Goal: Information Seeking & Learning: Compare options

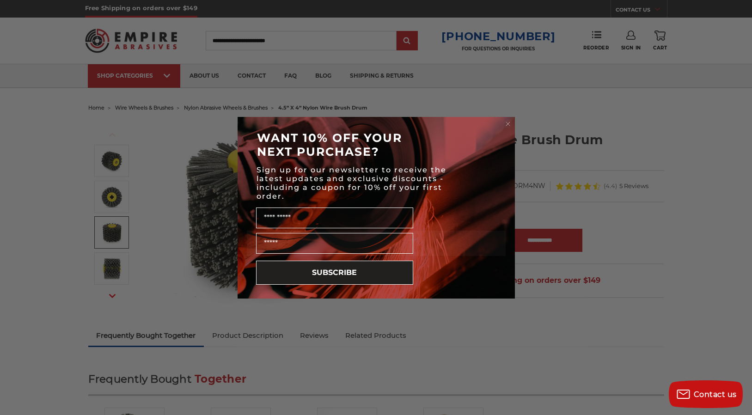
click at [510, 121] on circle "Close dialog" at bounding box center [508, 123] width 9 height 9
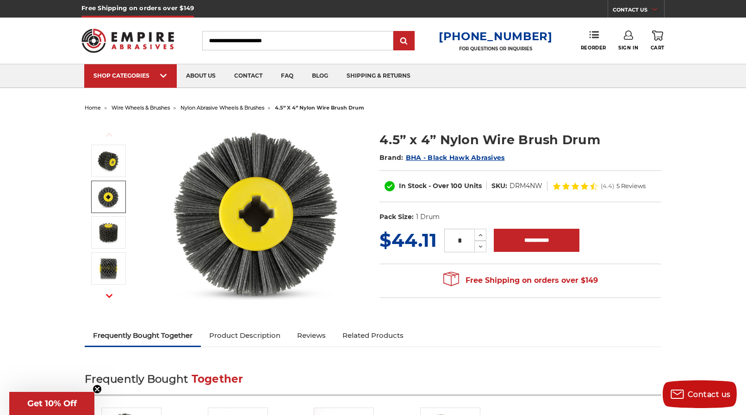
click at [98, 195] on img at bounding box center [108, 196] width 23 height 23
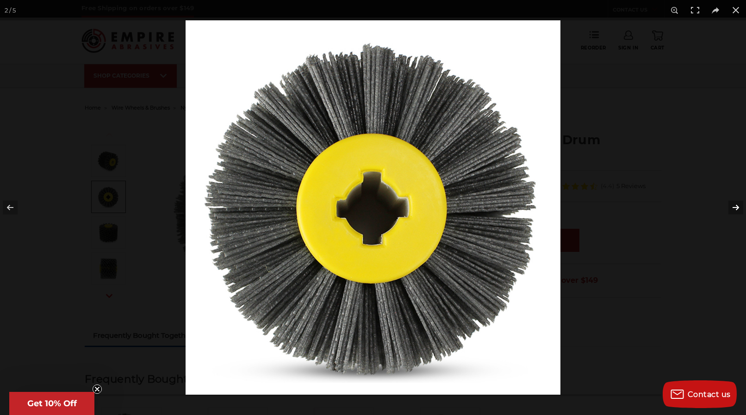
click at [734, 205] on button at bounding box center [729, 208] width 32 height 46
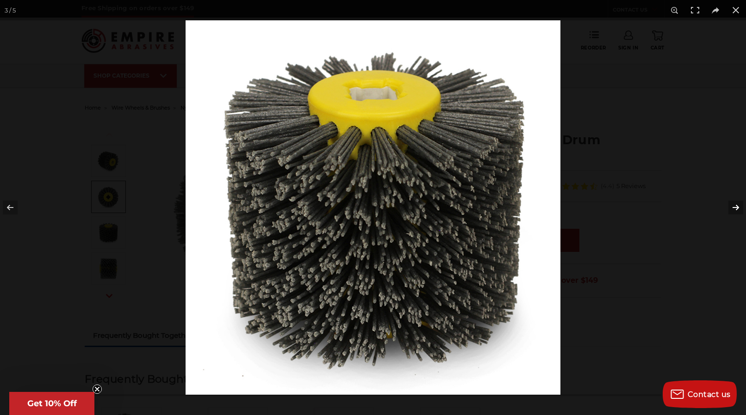
click at [734, 205] on button at bounding box center [729, 208] width 32 height 46
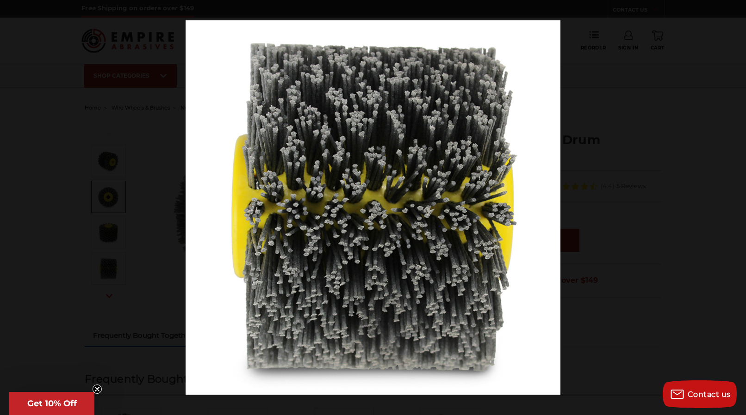
click at [734, 205] on button at bounding box center [729, 208] width 32 height 46
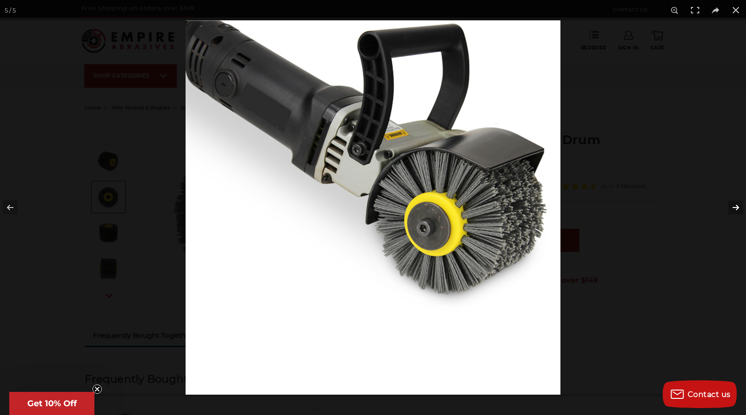
click at [737, 205] on button at bounding box center [729, 208] width 32 height 46
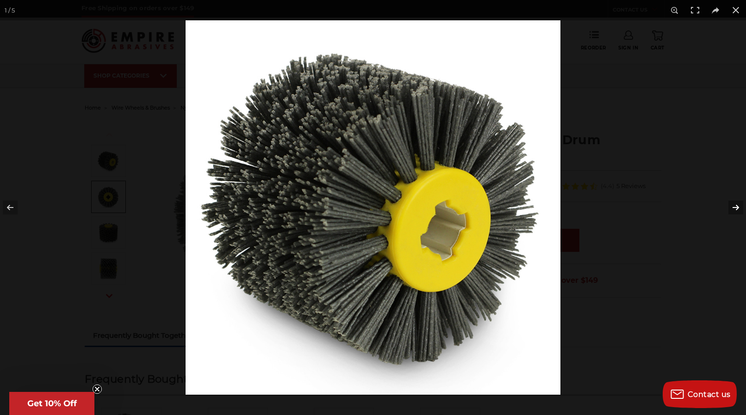
click at [736, 205] on button at bounding box center [729, 208] width 32 height 46
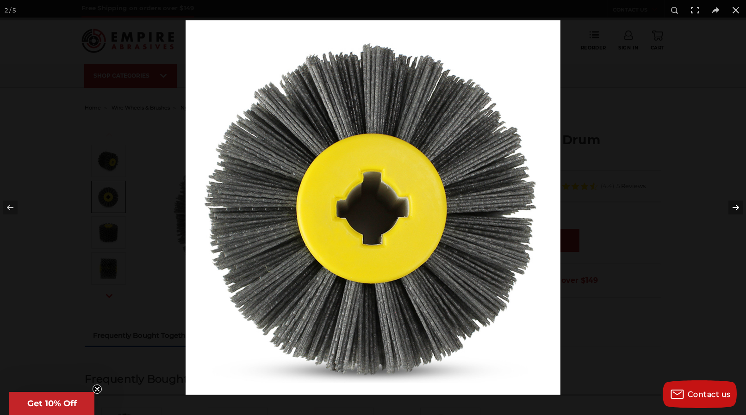
click at [736, 205] on button at bounding box center [729, 208] width 32 height 46
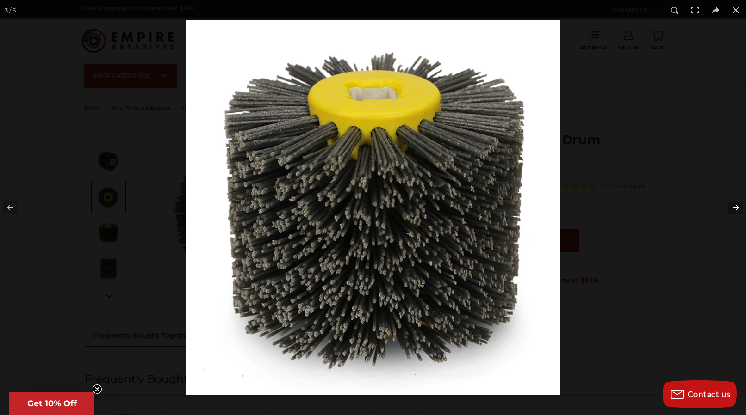
click at [736, 205] on button at bounding box center [729, 208] width 32 height 46
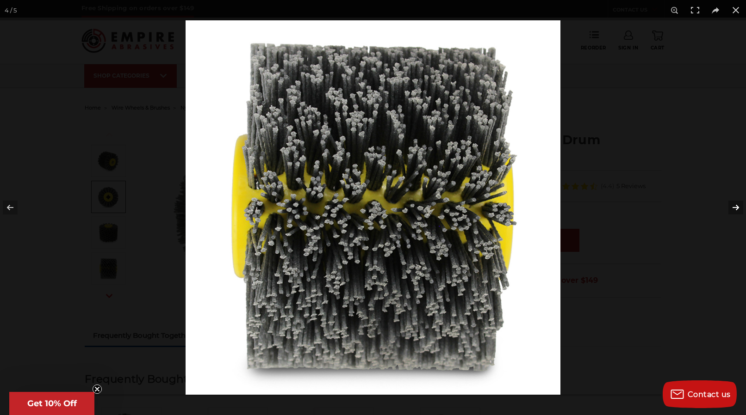
click at [736, 205] on button at bounding box center [729, 208] width 32 height 46
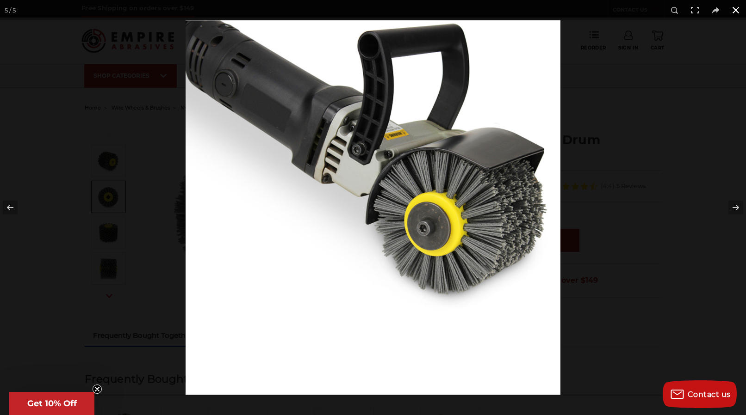
click at [735, 8] on button at bounding box center [735, 10] width 20 height 20
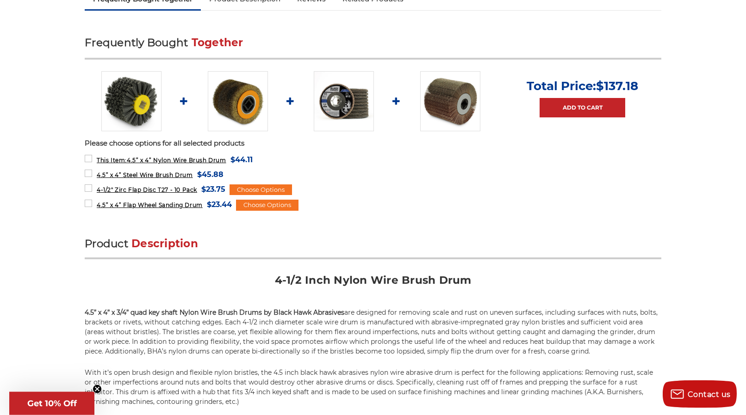
scroll to position [379, 0]
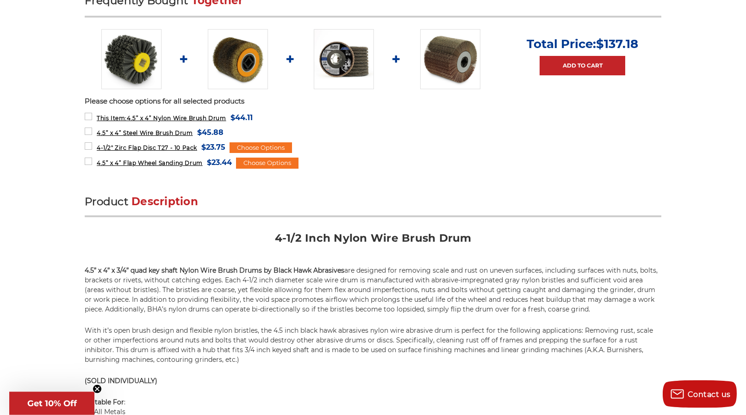
click at [440, 60] on img at bounding box center [450, 59] width 60 height 60
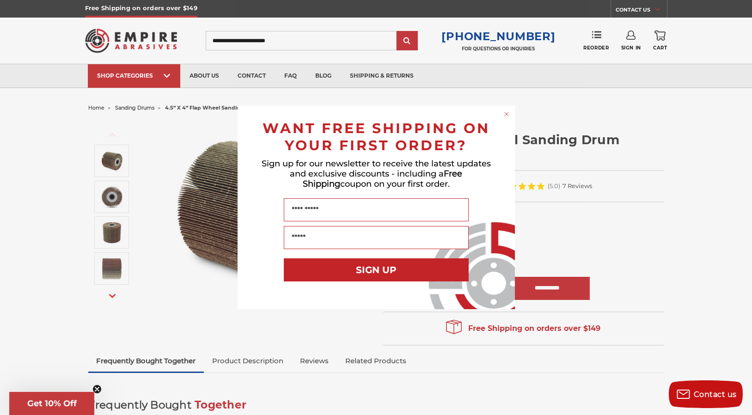
click at [506, 110] on circle "Close dialog" at bounding box center [506, 114] width 9 height 9
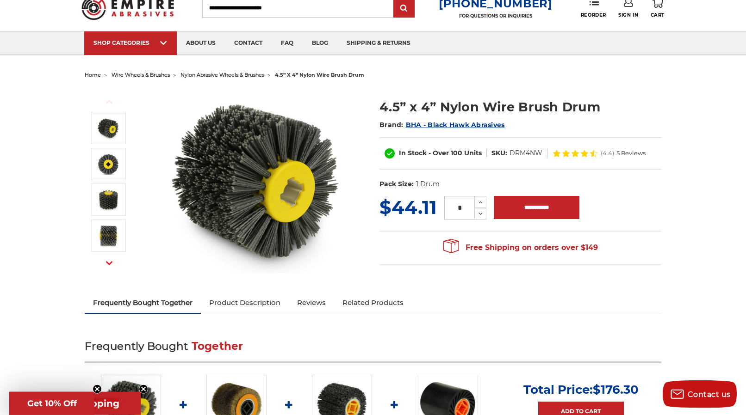
scroll to position [3, 0]
